Goal: Task Accomplishment & Management: Use online tool/utility

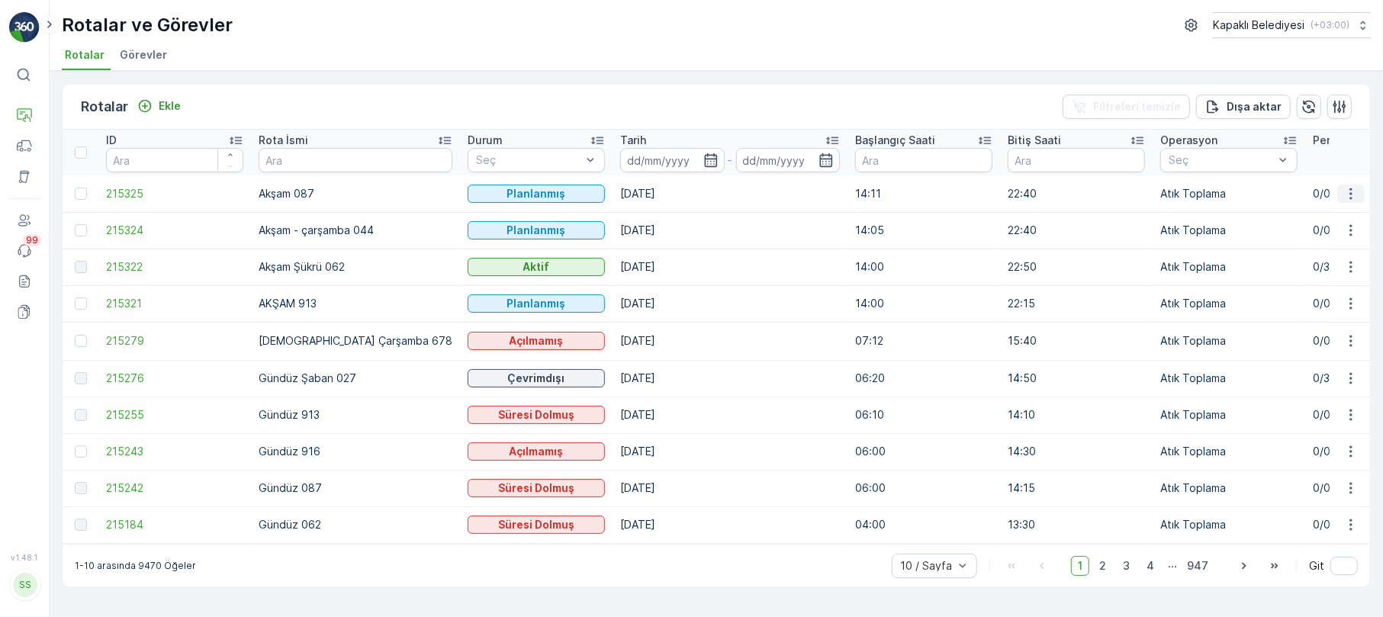
click at [1351, 188] on icon "button" at bounding box center [1350, 193] width 15 height 15
click at [1316, 281] on span "Atanan Kişiyi Değiştir" at bounding box center [1308, 280] width 107 height 15
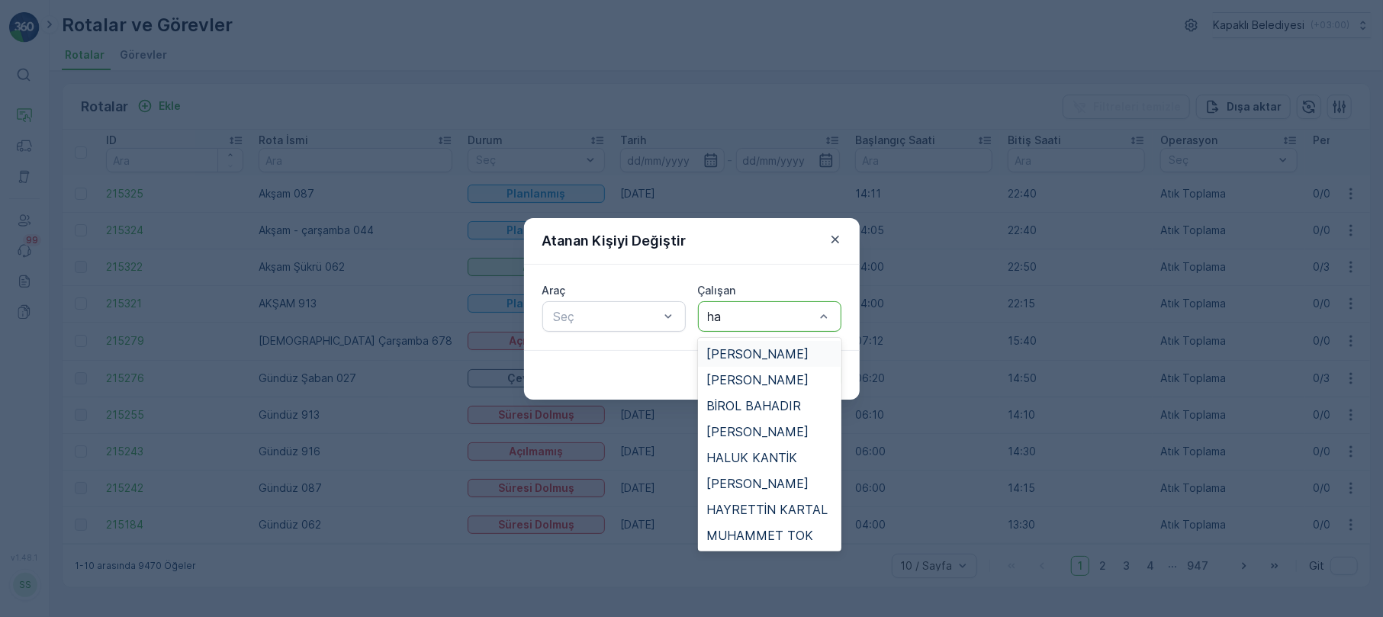
type input "hay"
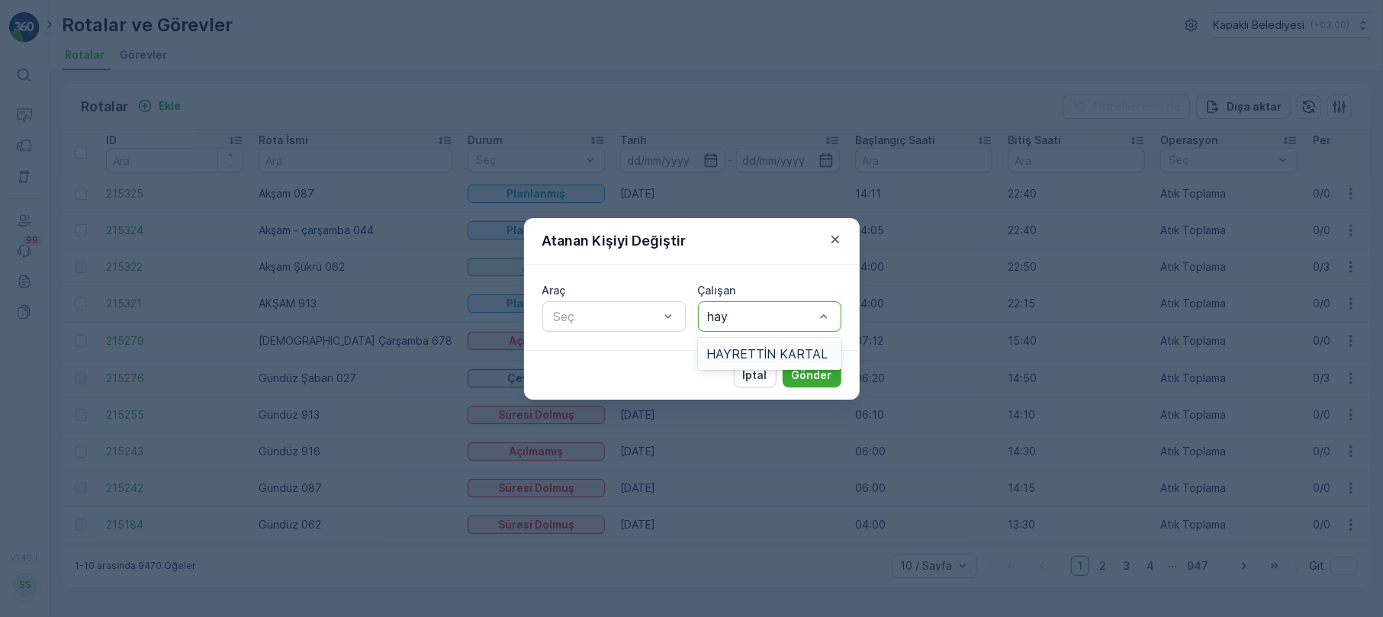
click at [772, 352] on span "HAYRETTİN KARTAL" at bounding box center [767, 354] width 121 height 14
click at [632, 314] on div at bounding box center [606, 317] width 108 height 14
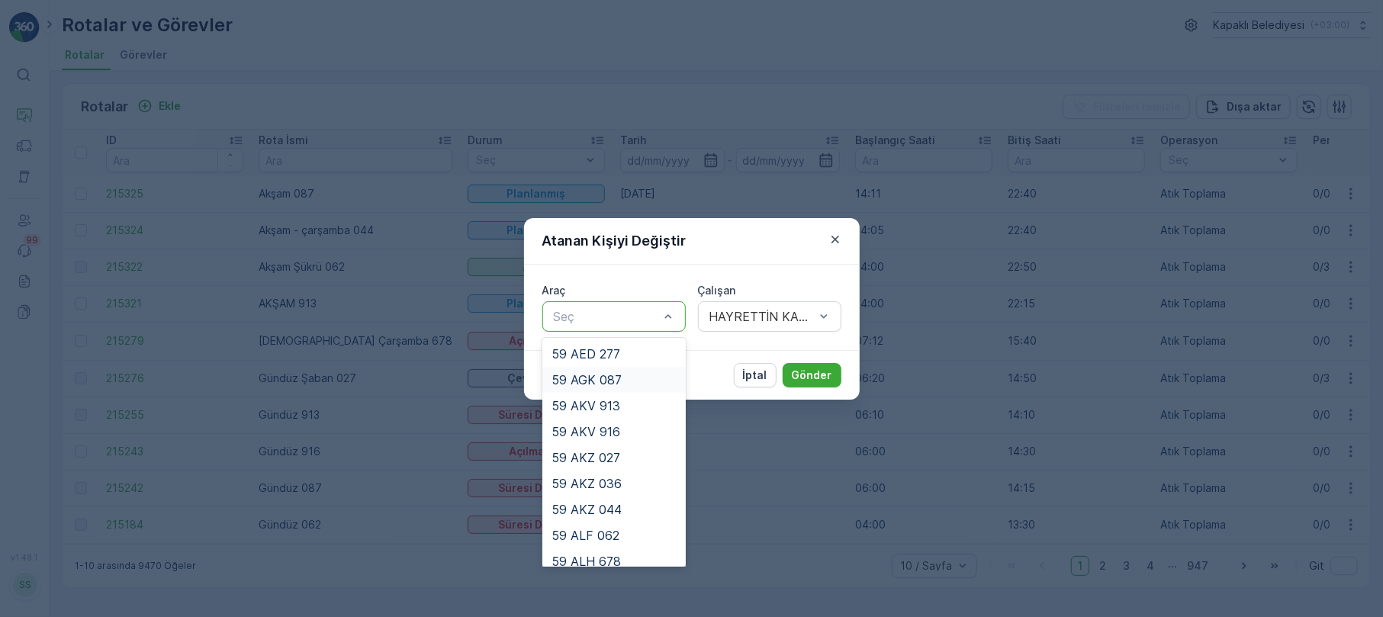
click at [622, 374] on div "59 AGK 087" at bounding box center [613, 380] width 125 height 14
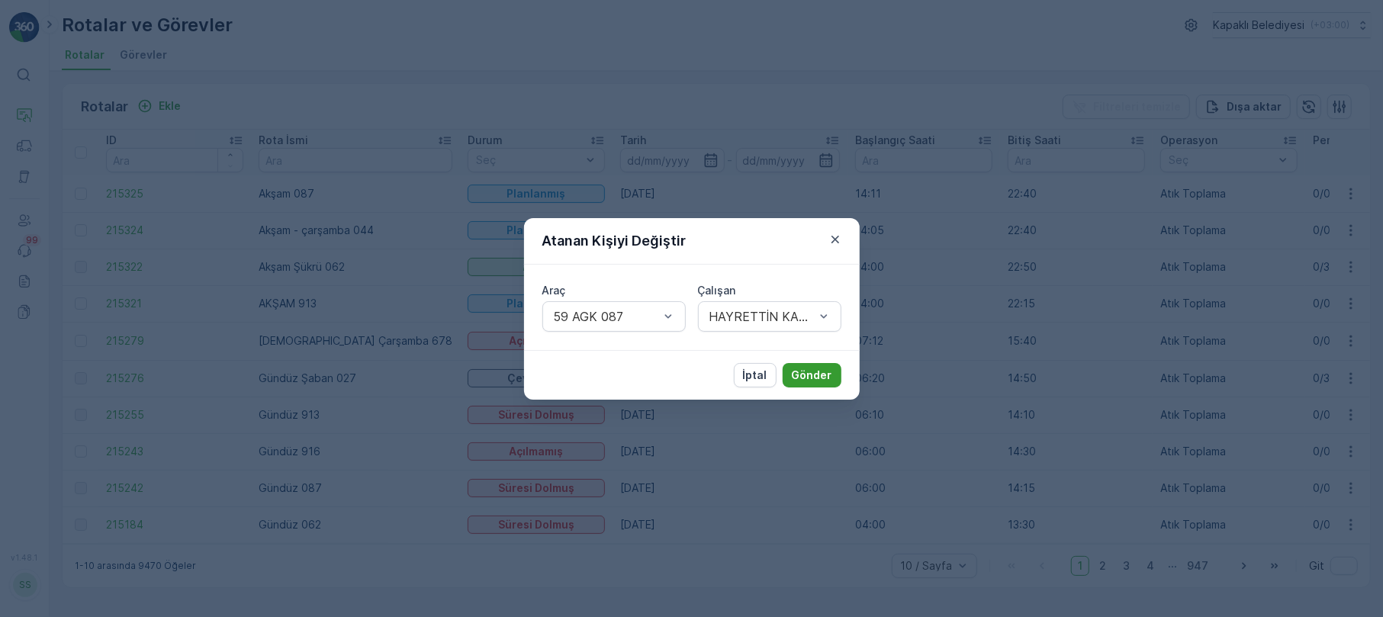
click at [824, 363] on button "Gönder" at bounding box center [811, 375] width 59 height 24
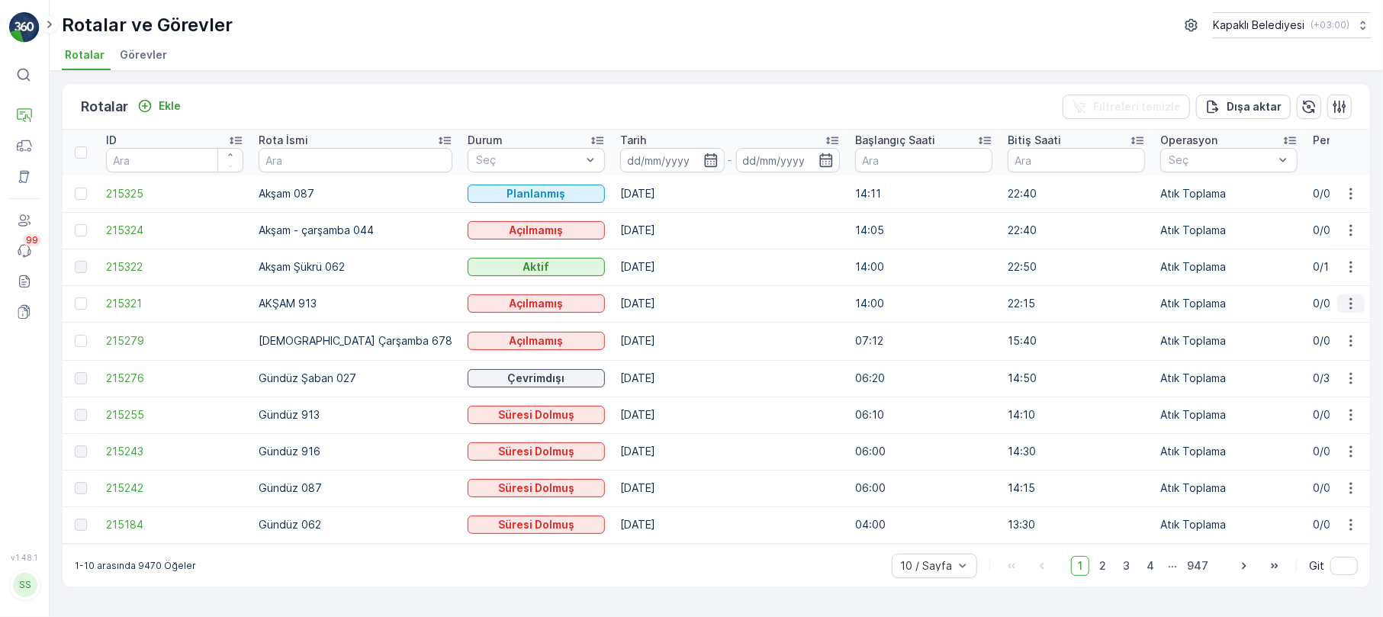
click at [1351, 299] on button "button" at bounding box center [1350, 303] width 27 height 18
click at [1335, 394] on span "Atanan Kişiyi Değiştir" at bounding box center [1308, 390] width 107 height 15
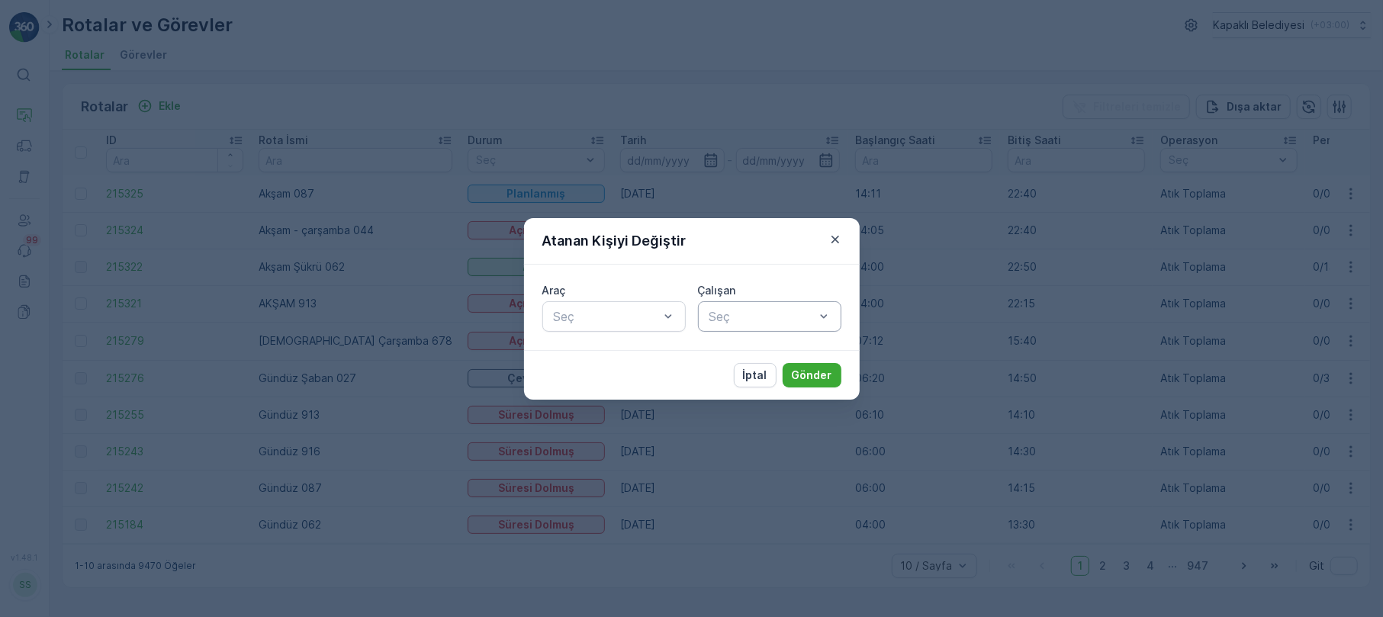
click at [811, 316] on div at bounding box center [762, 317] width 108 height 14
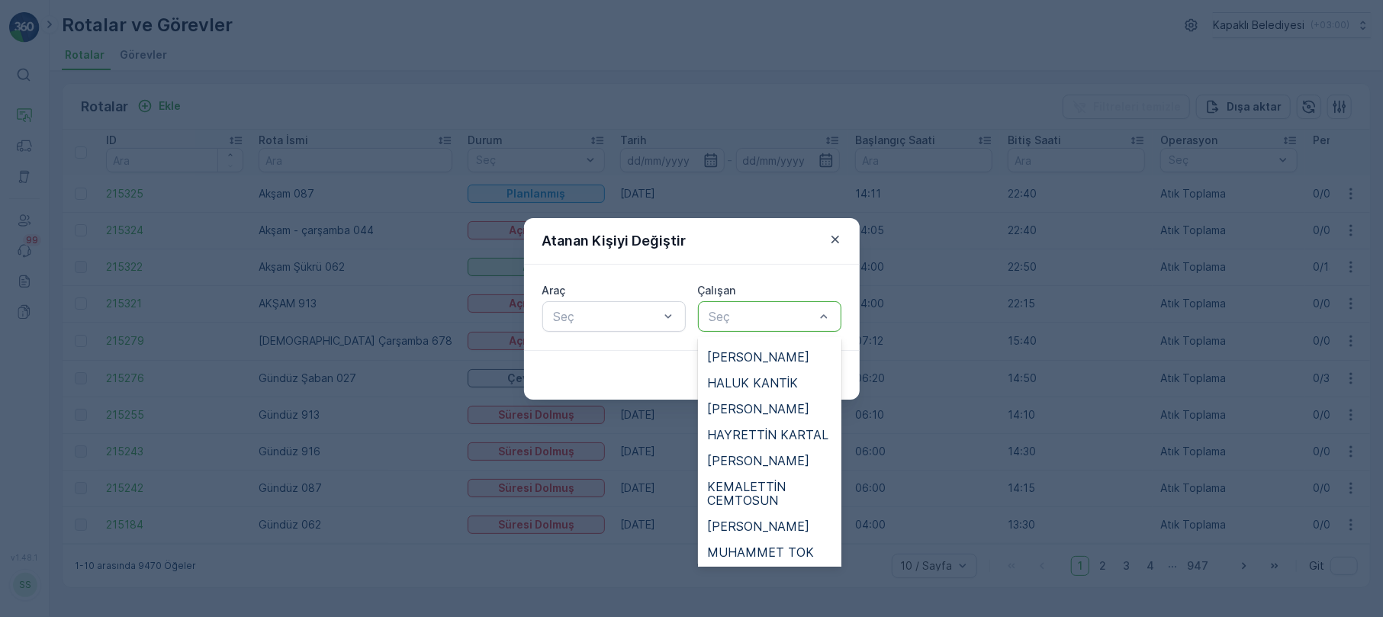
scroll to position [169, 0]
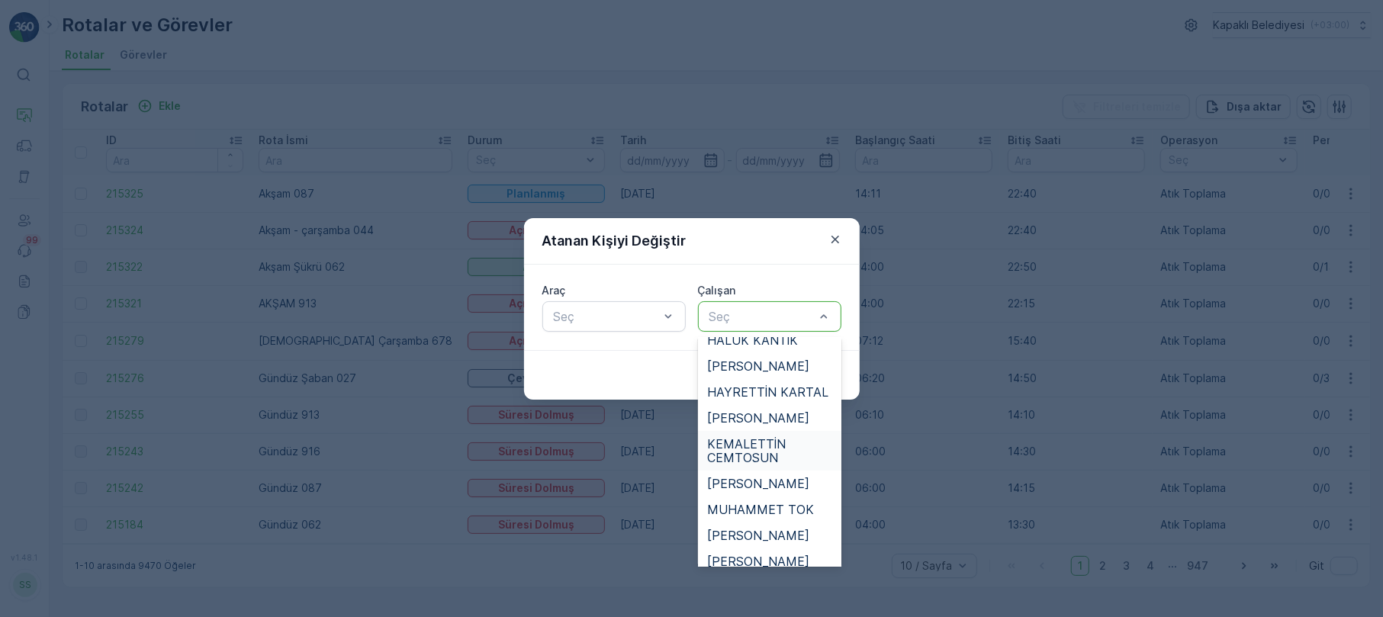
click at [763, 461] on span "KEMALETTİN CEMTOSUN" at bounding box center [769, 450] width 125 height 27
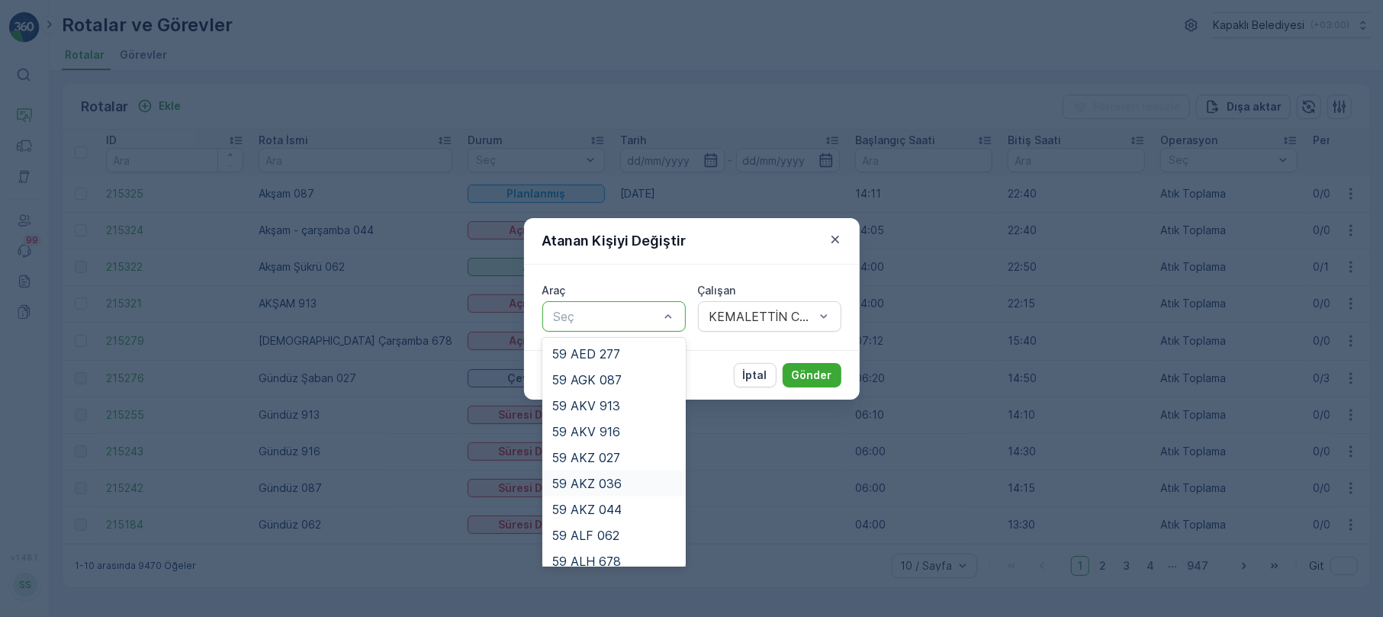
click at [609, 486] on span "59 AKZ 036" at bounding box center [586, 484] width 70 height 14
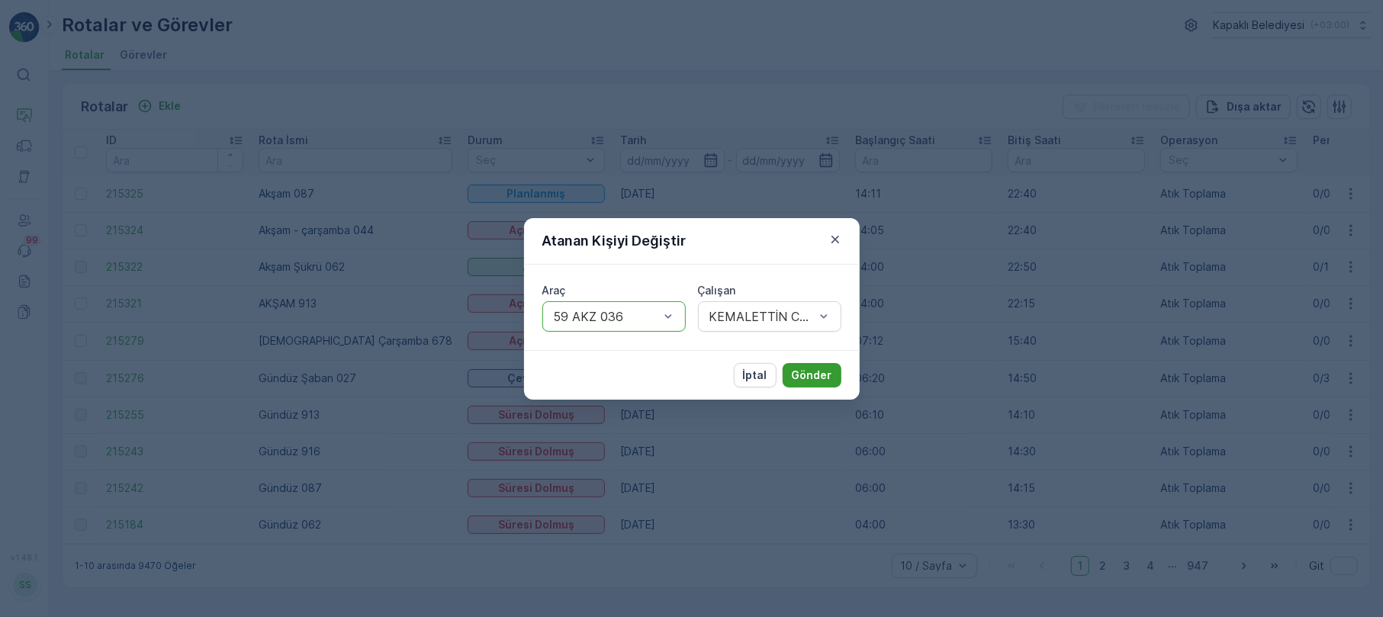
click at [807, 374] on p "Gönder" at bounding box center [812, 375] width 40 height 15
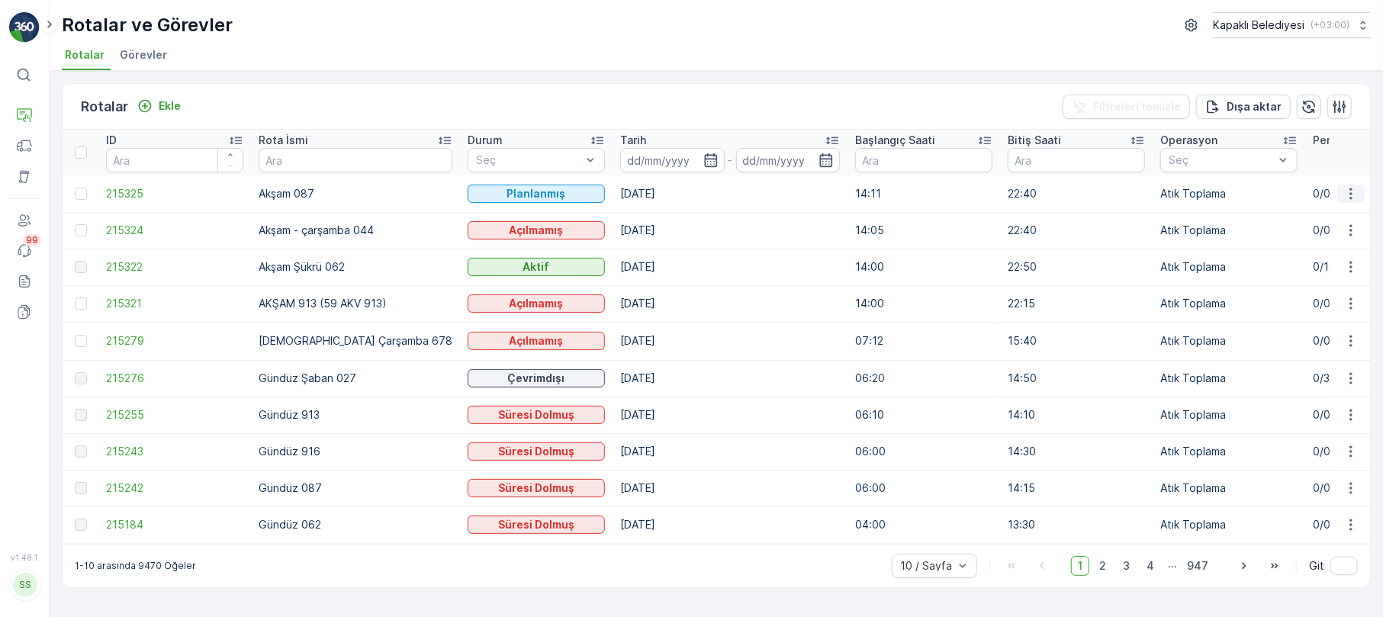
click at [1354, 187] on icon "button" at bounding box center [1350, 193] width 15 height 15
click at [1313, 214] on span "Daha fazla ayrıntı görün" at bounding box center [1315, 216] width 121 height 15
